Goal: Transaction & Acquisition: Purchase product/service

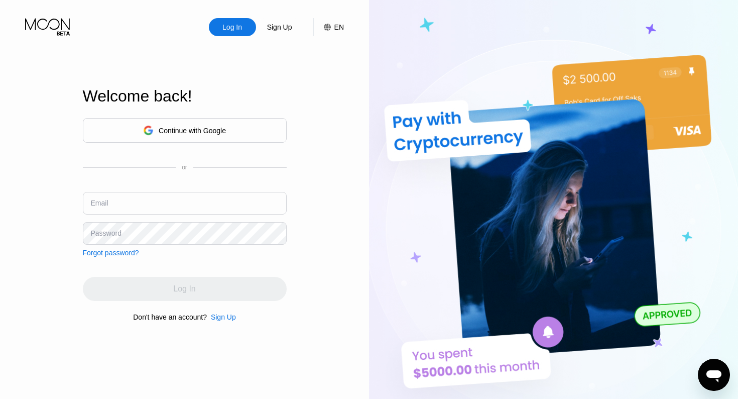
click at [193, 133] on div "Continue with Google" at bounding box center [192, 131] width 67 height 8
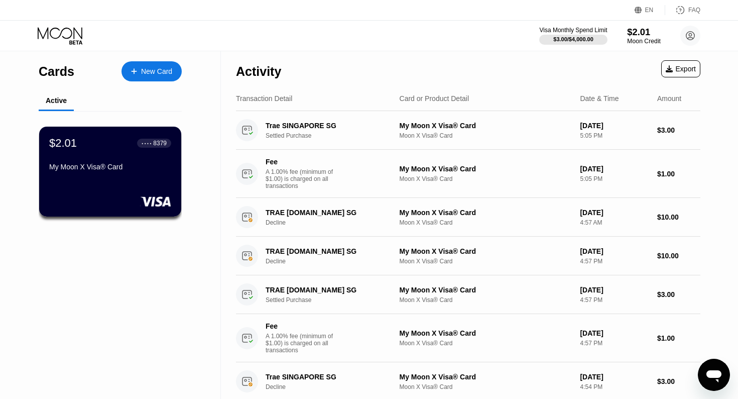
click at [630, 32] on div "$2.01" at bounding box center [644, 32] width 34 height 11
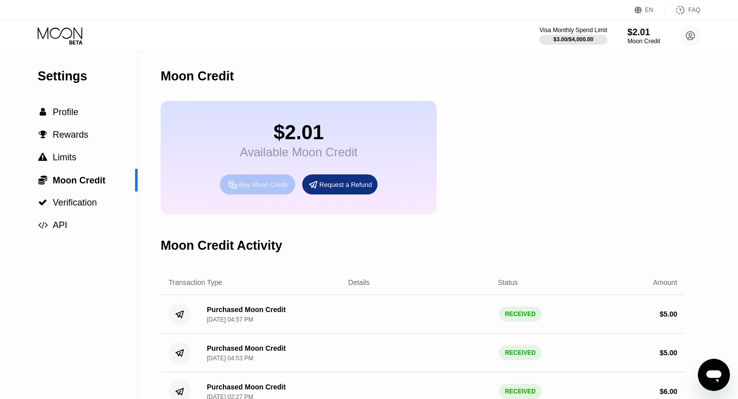
click at [237, 189] on div "Buy Moon Credit" at bounding box center [257, 184] width 75 height 20
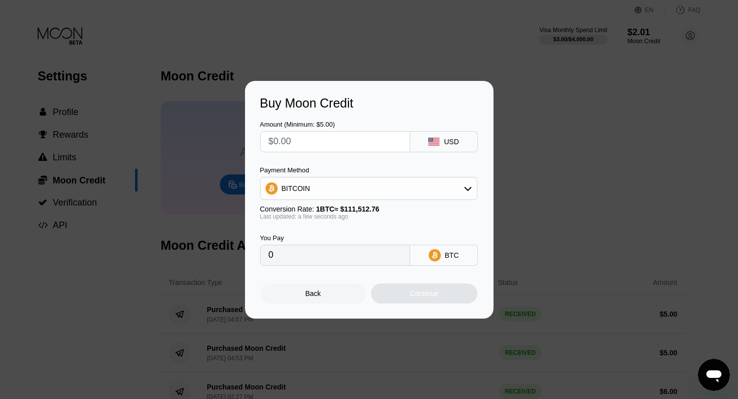
click at [325, 139] on input "text" at bounding box center [335, 142] width 133 height 20
click at [335, 198] on div "BITCOIN" at bounding box center [368, 188] width 217 height 23
click at [325, 191] on div "BITCOIN" at bounding box center [369, 188] width 216 height 20
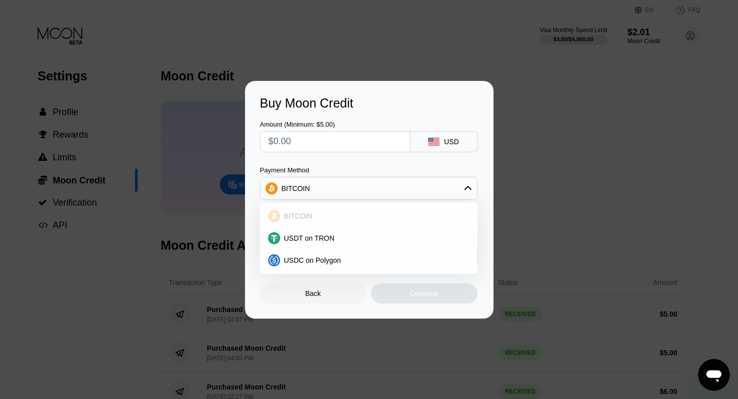
click at [316, 216] on div "BITCOIN" at bounding box center [374, 216] width 189 height 8
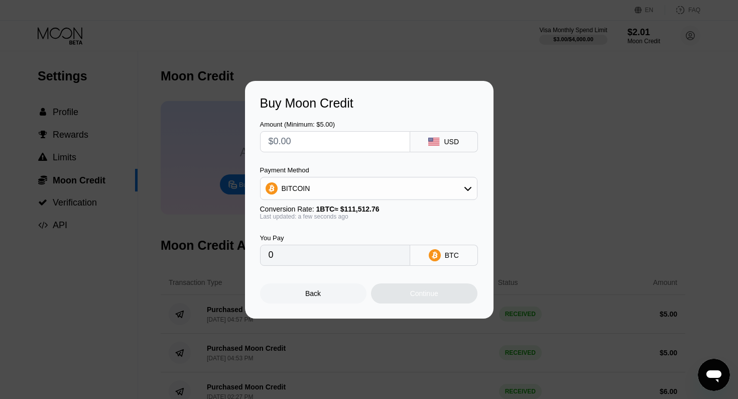
click at [319, 254] on input "0" at bounding box center [335, 255] width 133 height 20
click at [311, 145] on input "text" at bounding box center [335, 142] width 133 height 20
type input "$1"
type input "0.00000897"
type input "$15"
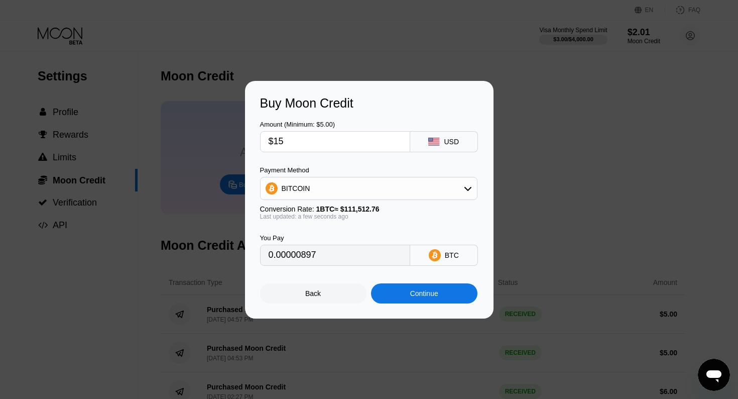
type input "0.00013452"
type input "$1"
type input "0.00000897"
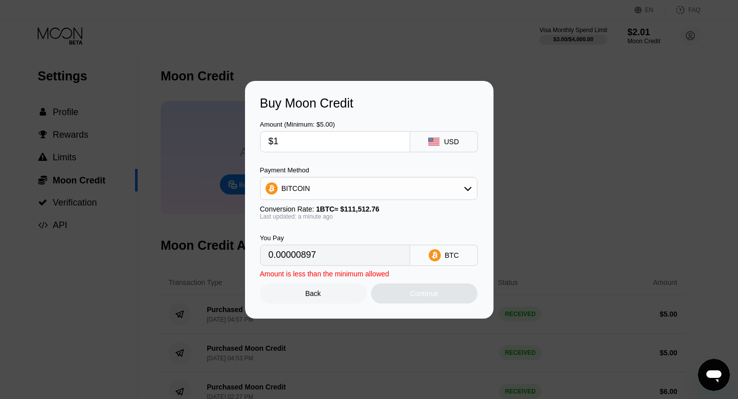
type input "$14"
type input "0.00012555"
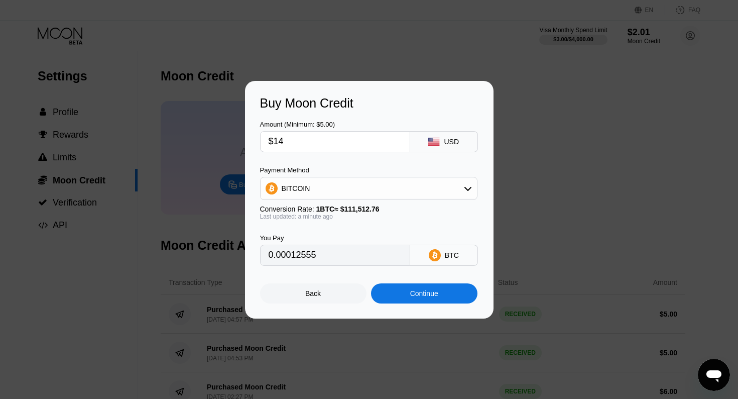
type input "$14"
click at [356, 116] on div "Amount (Minimum: $5.00) $14 USD" at bounding box center [369, 131] width 218 height 42
click at [405, 290] on div "Continue" at bounding box center [424, 293] width 106 height 20
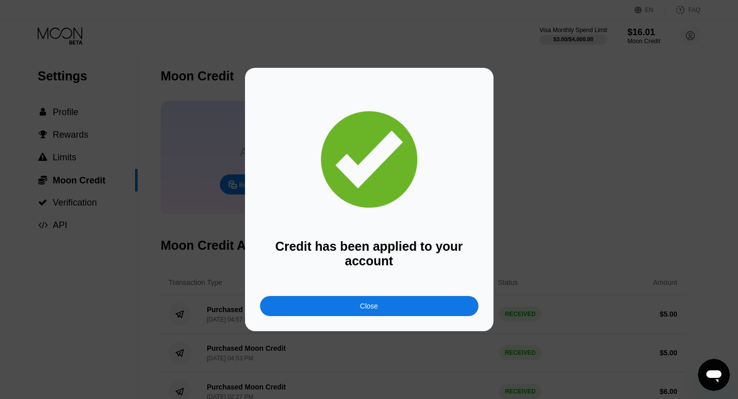
click at [399, 304] on div "Close" at bounding box center [369, 306] width 218 height 20
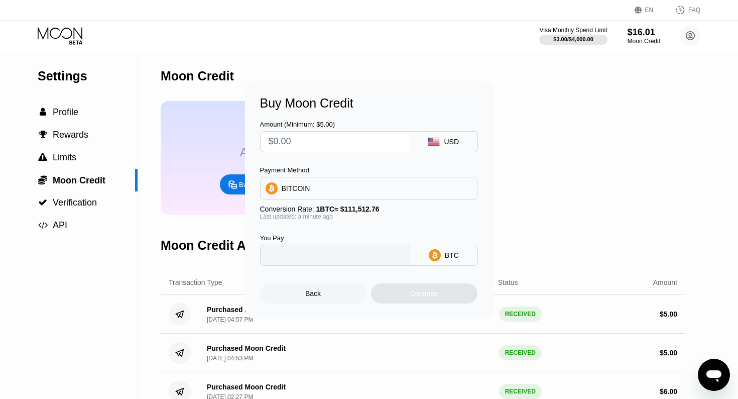
type input "0"
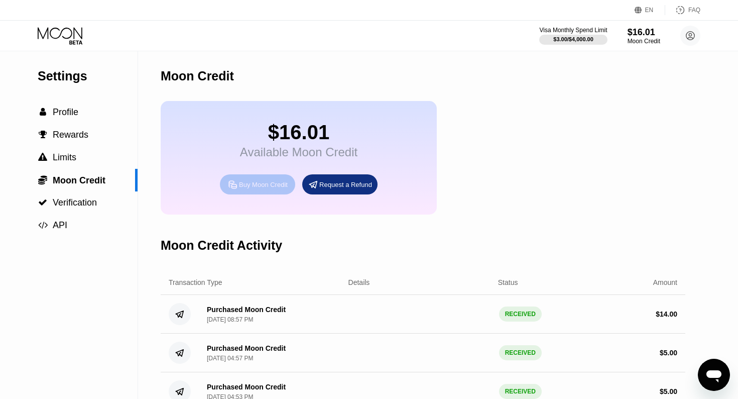
click at [242, 187] on div "Buy Moon Credit" at bounding box center [263, 184] width 49 height 9
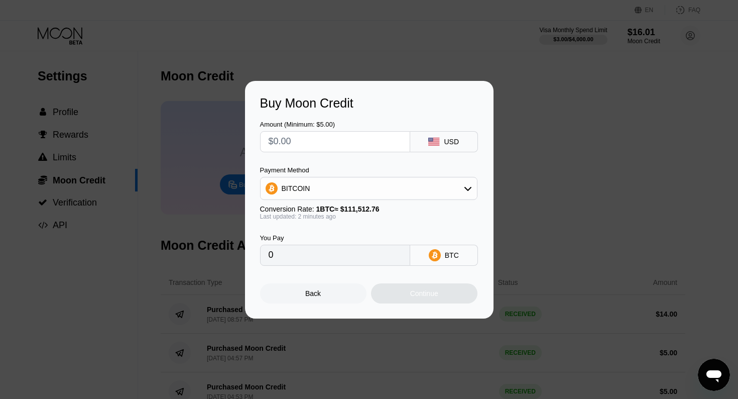
click at [231, 127] on div "Buy Moon Credit Amount (Minimum: $5.00) USD Payment Method BITCOIN Conversion R…" at bounding box center [369, 199] width 738 height 237
click at [311, 286] on div "Back" at bounding box center [313, 293] width 106 height 20
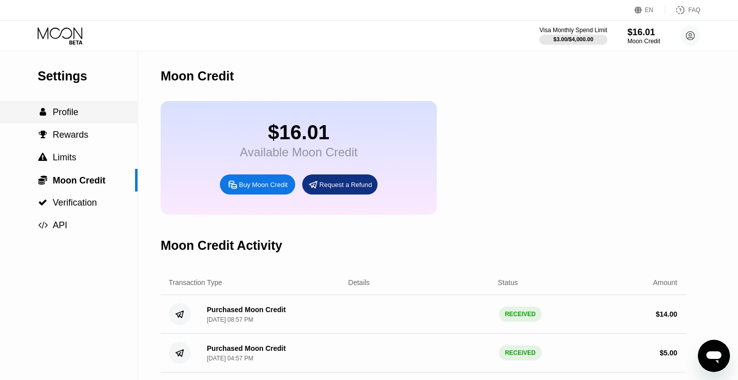
click at [68, 111] on span "Profile" at bounding box center [66, 112] width 26 height 10
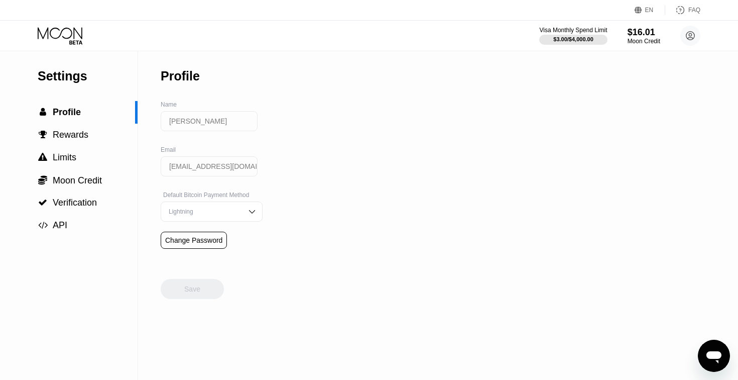
click at [63, 35] on icon at bounding box center [61, 36] width 47 height 18
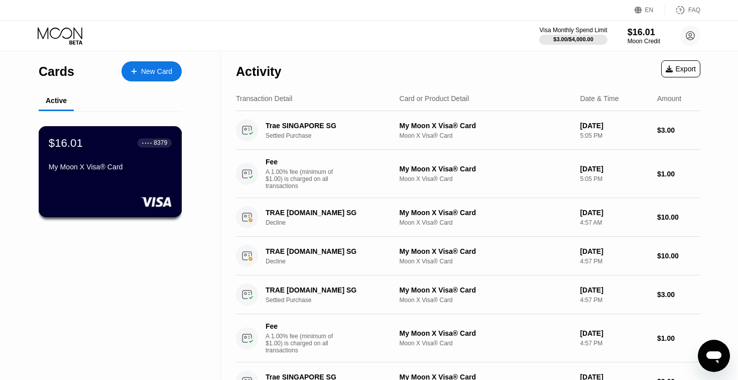
click at [89, 171] on div "My Moon X Visa® Card" at bounding box center [110, 167] width 123 height 8
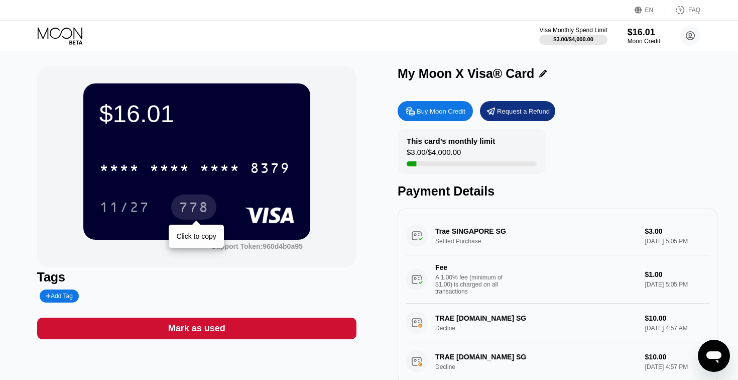
click at [197, 206] on div "778" at bounding box center [194, 208] width 30 height 16
